Goal: Task Accomplishment & Management: Manage account settings

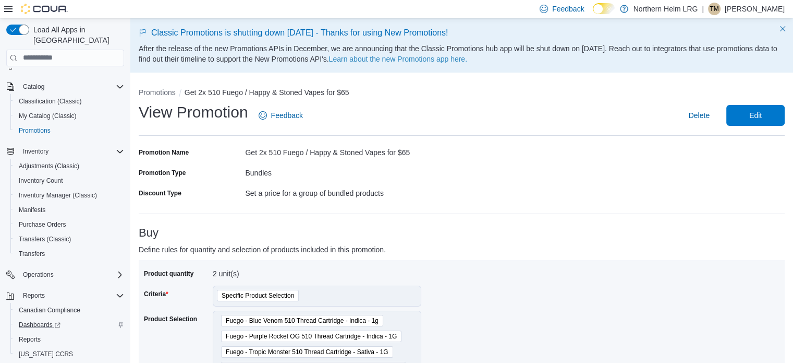
scroll to position [90, 0]
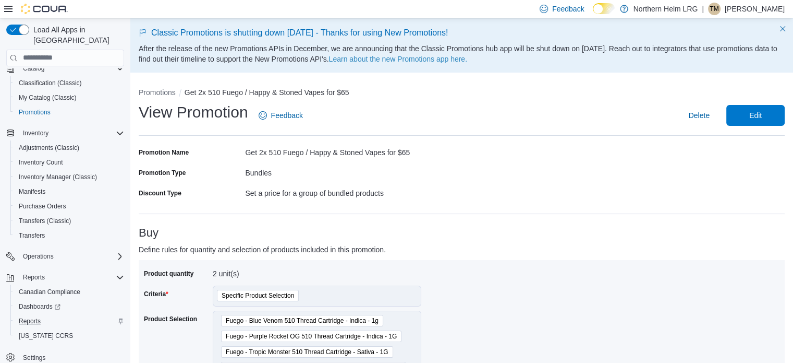
click at [49, 315] on div "Reports" at bounding box center [70, 321] width 110 height 13
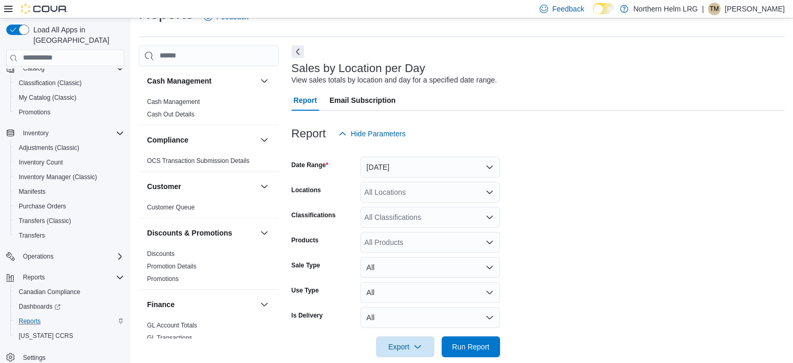
scroll to position [24, 0]
click at [399, 164] on button "[DATE]" at bounding box center [430, 166] width 140 height 21
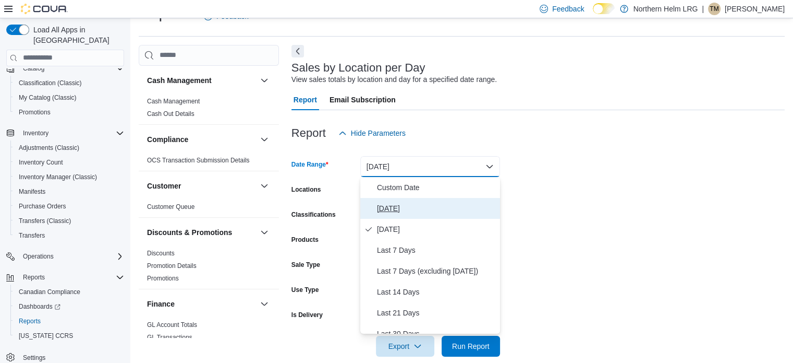
click at [406, 207] on span "[DATE]" at bounding box center [436, 208] width 119 height 13
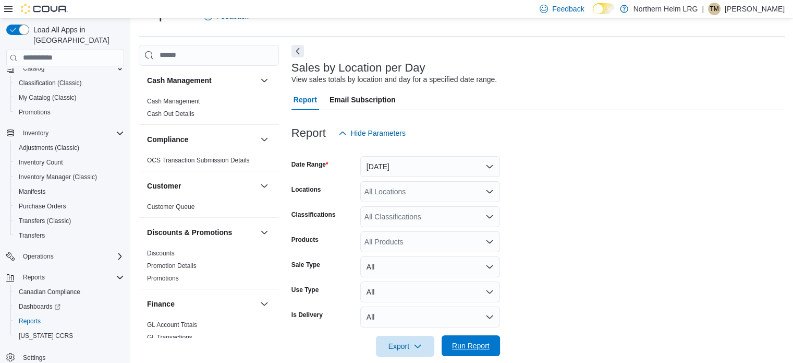
click at [459, 344] on span "Run Report" at bounding box center [471, 345] width 38 height 10
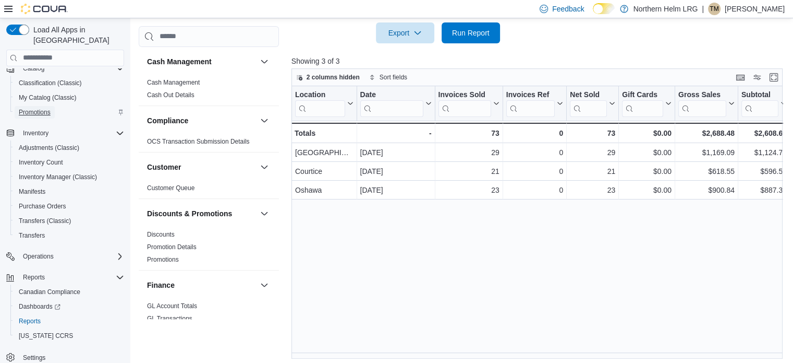
click at [29, 108] on span "Promotions" at bounding box center [35, 112] width 32 height 8
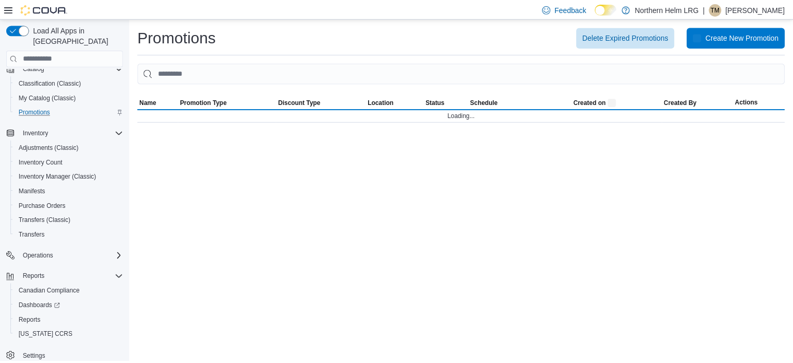
scroll to position [73, 0]
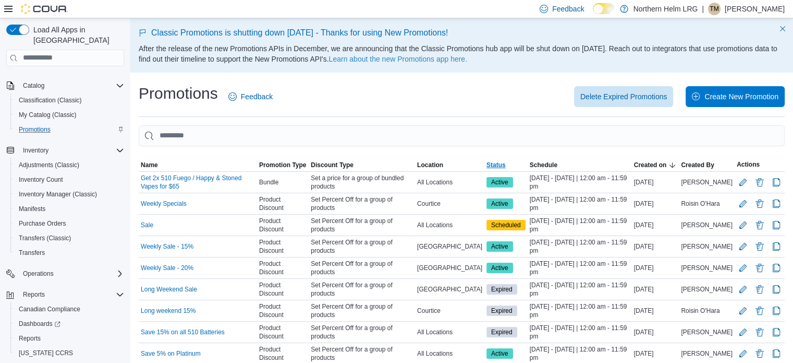
click at [509, 159] on span "Status" at bounding box center [506, 165] width 43 height 13
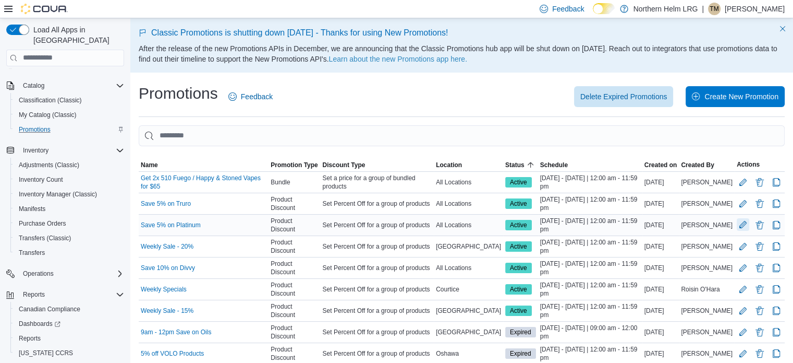
click at [749, 226] on button "Edit Promotion" at bounding box center [743, 224] width 13 height 13
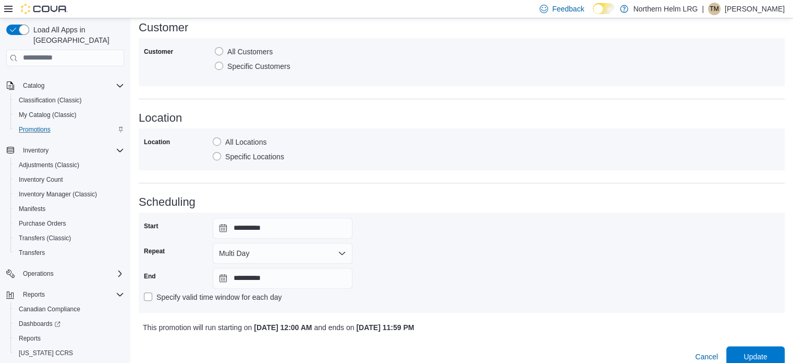
scroll to position [640, 0]
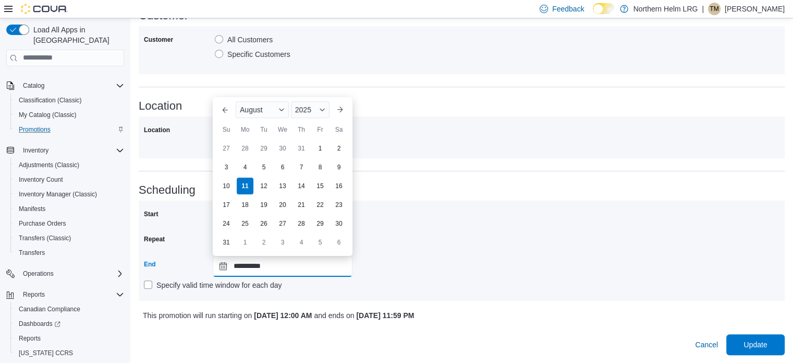
click at [283, 262] on input "**********" at bounding box center [283, 266] width 140 height 21
click at [267, 186] on div "12" at bounding box center [264, 185] width 18 height 18
type input "**********"
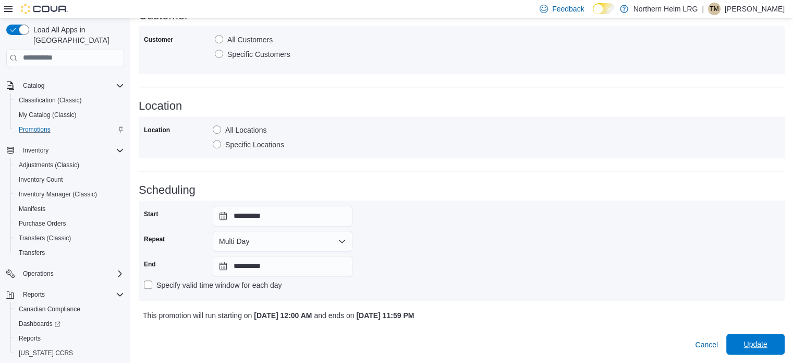
click at [752, 340] on span "Update" at bounding box center [755, 344] width 23 height 10
